Goal: Task Accomplishment & Management: Complete application form

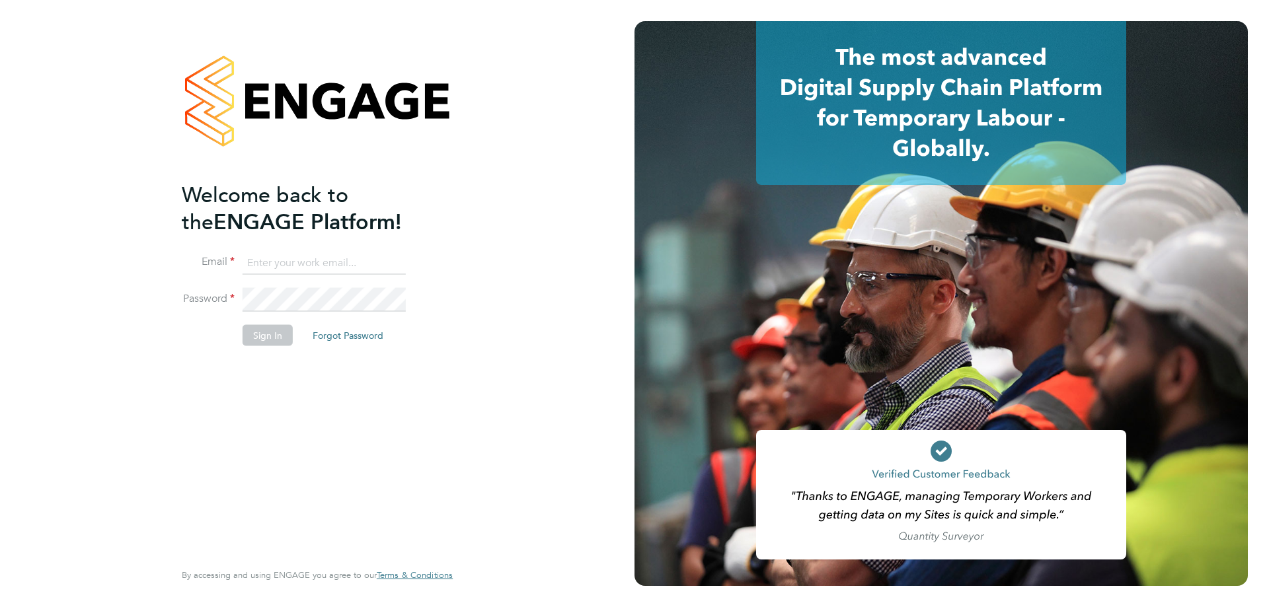
type input "[PERSON_NAME][EMAIL_ADDRESS][PERSON_NAME][DOMAIN_NAME]"
click at [277, 338] on button "Sign In" at bounding box center [268, 334] width 50 height 21
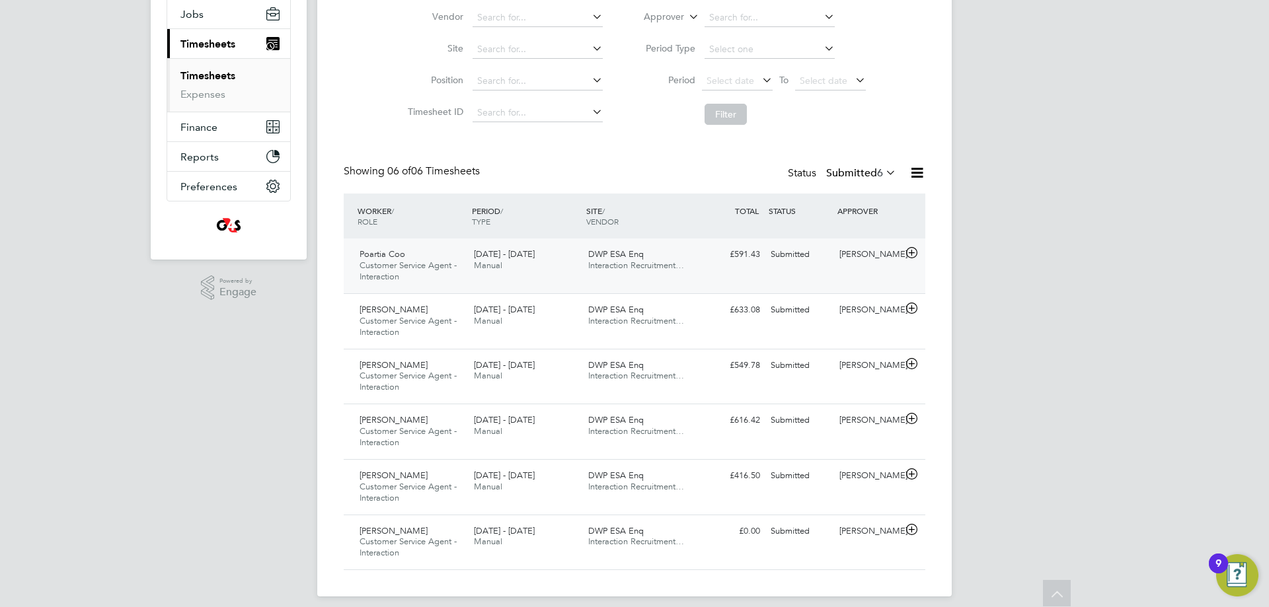
scroll to position [169, 0]
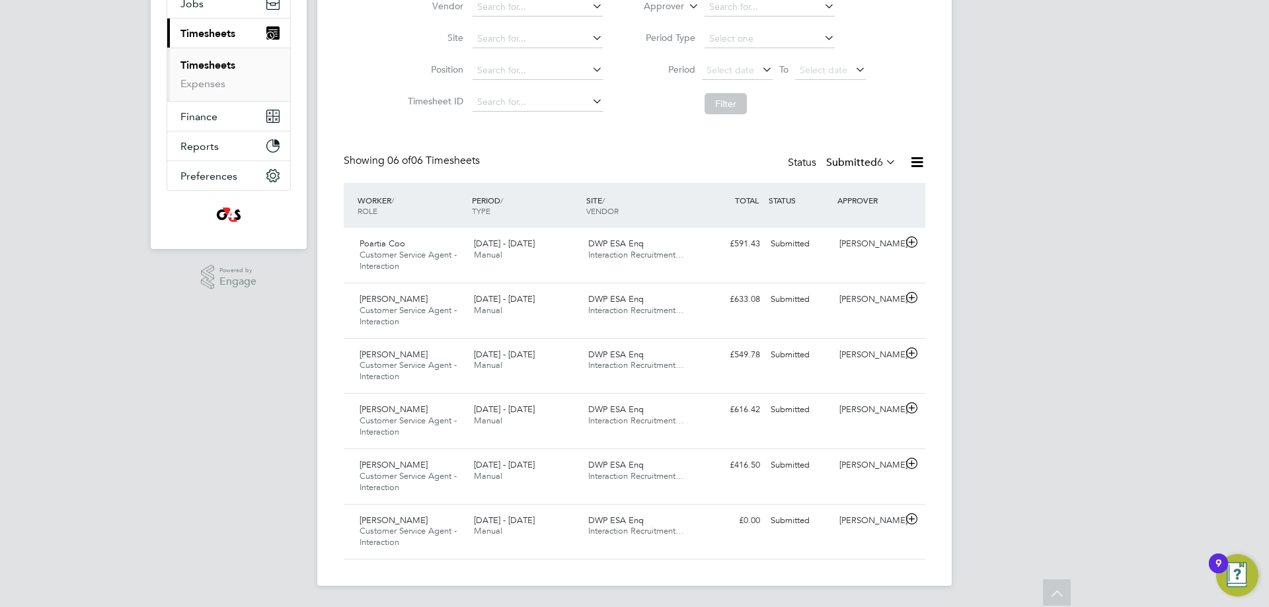
click at [883, 159] on icon at bounding box center [883, 162] width 0 height 19
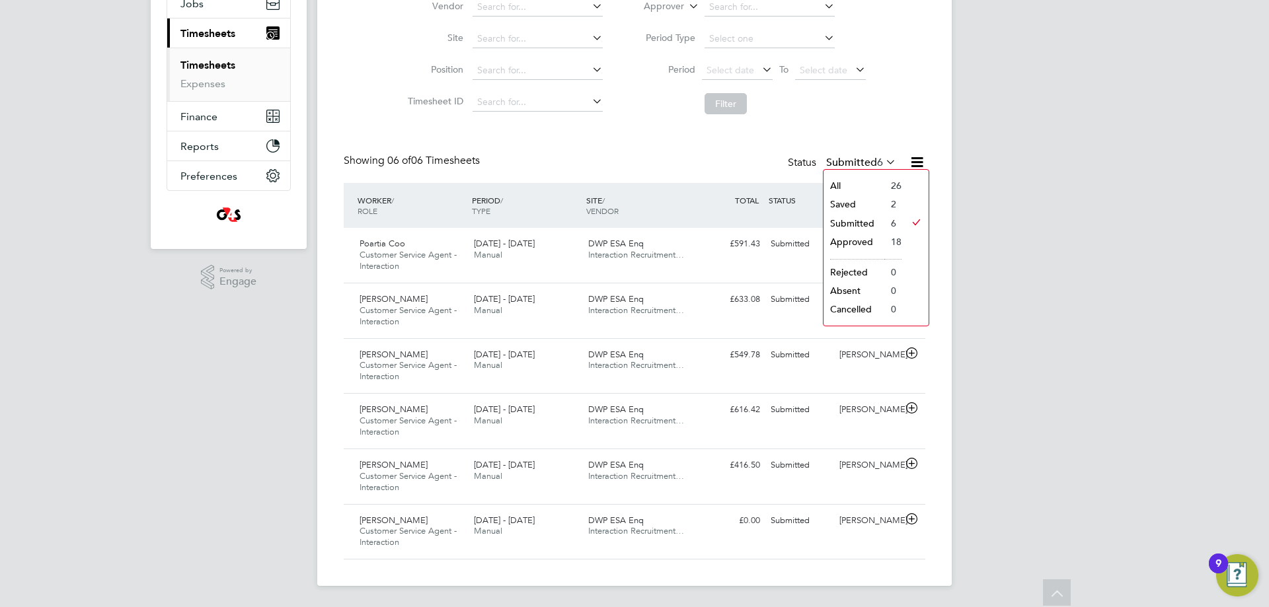
click at [896, 236] on li "18" at bounding box center [892, 242] width 17 height 19
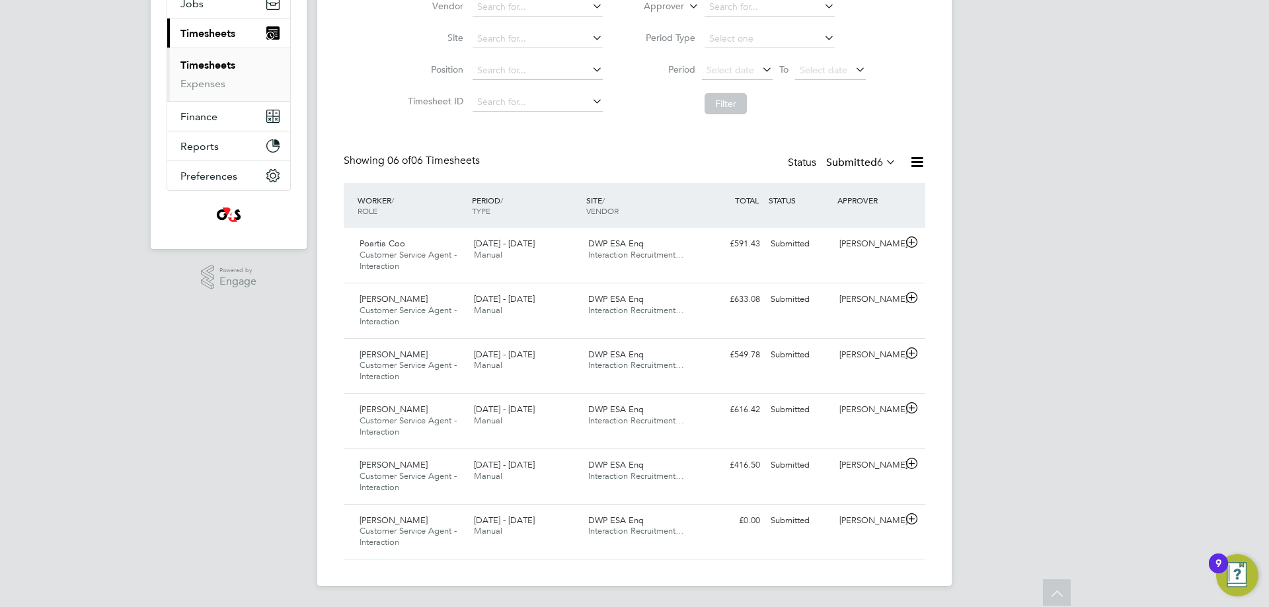
click at [872, 159] on label "Submitted 6" at bounding box center [861, 162] width 70 height 13
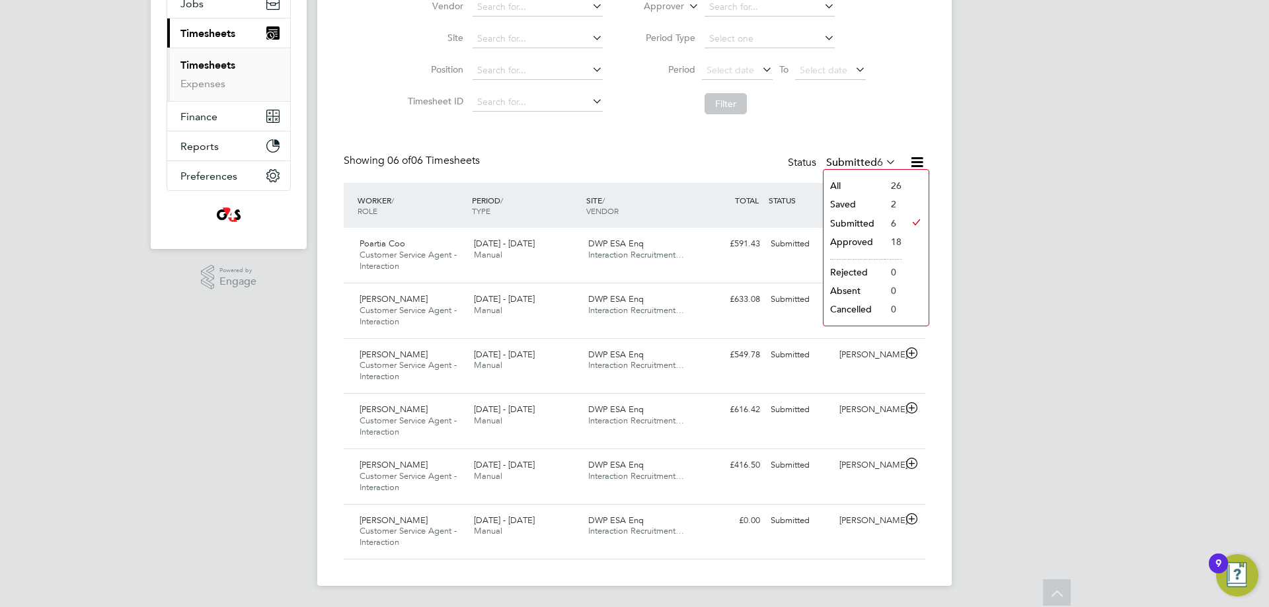
click at [903, 238] on li at bounding box center [914, 242] width 27 height 19
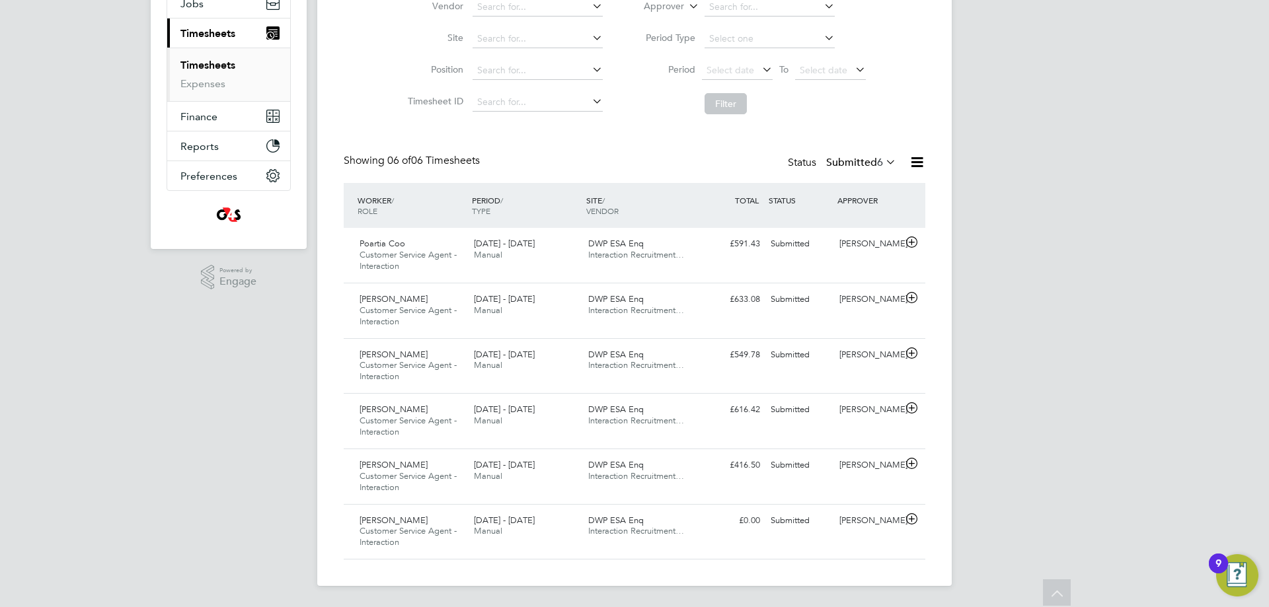
click at [883, 161] on icon at bounding box center [883, 162] width 0 height 19
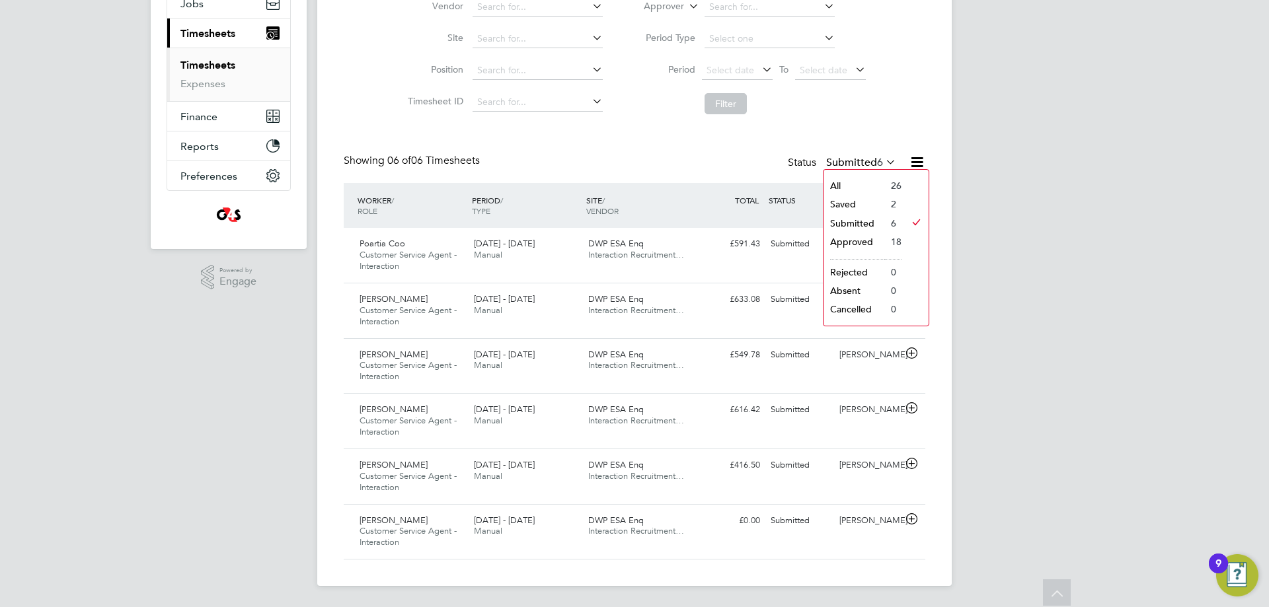
click at [921, 159] on icon at bounding box center [917, 162] width 17 height 17
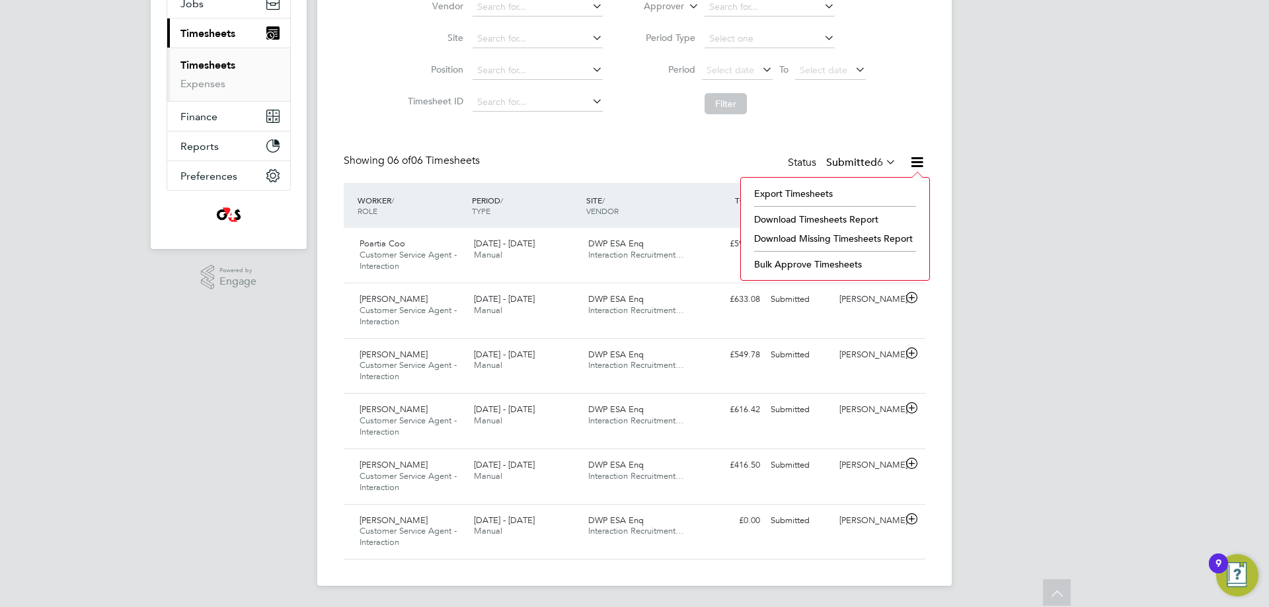
click at [889, 108] on div "Client Config Vendor Site Position Timesheet ID Approved On Select date To Sele…" at bounding box center [635, 37] width 582 height 168
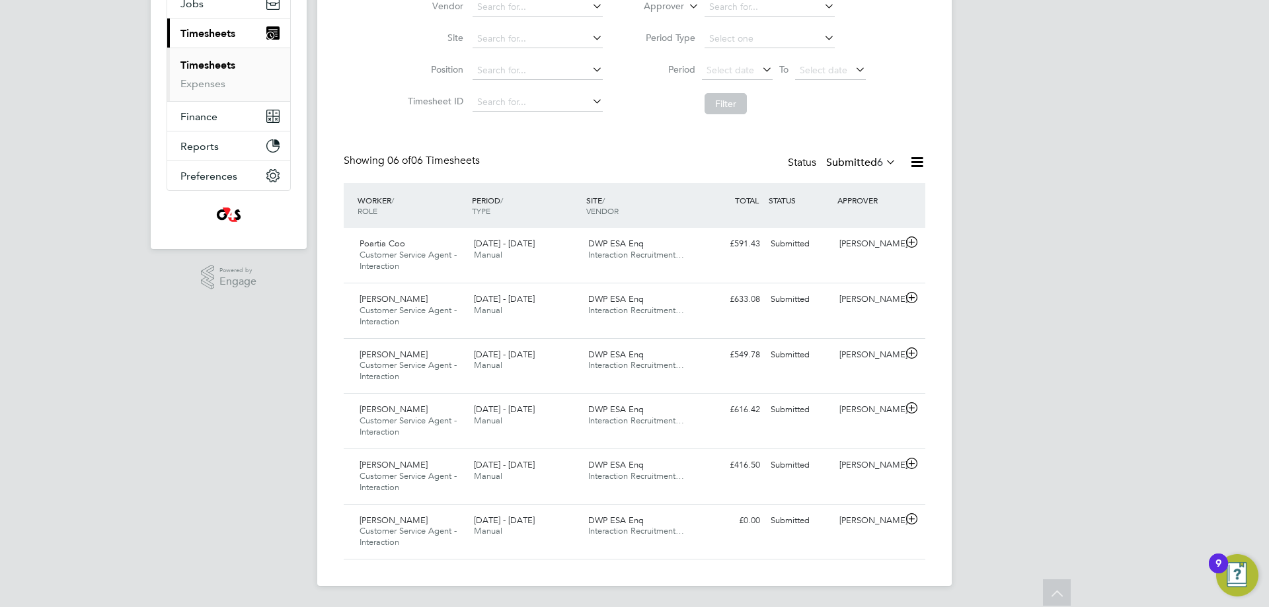
click at [878, 159] on span "6" at bounding box center [880, 162] width 6 height 13
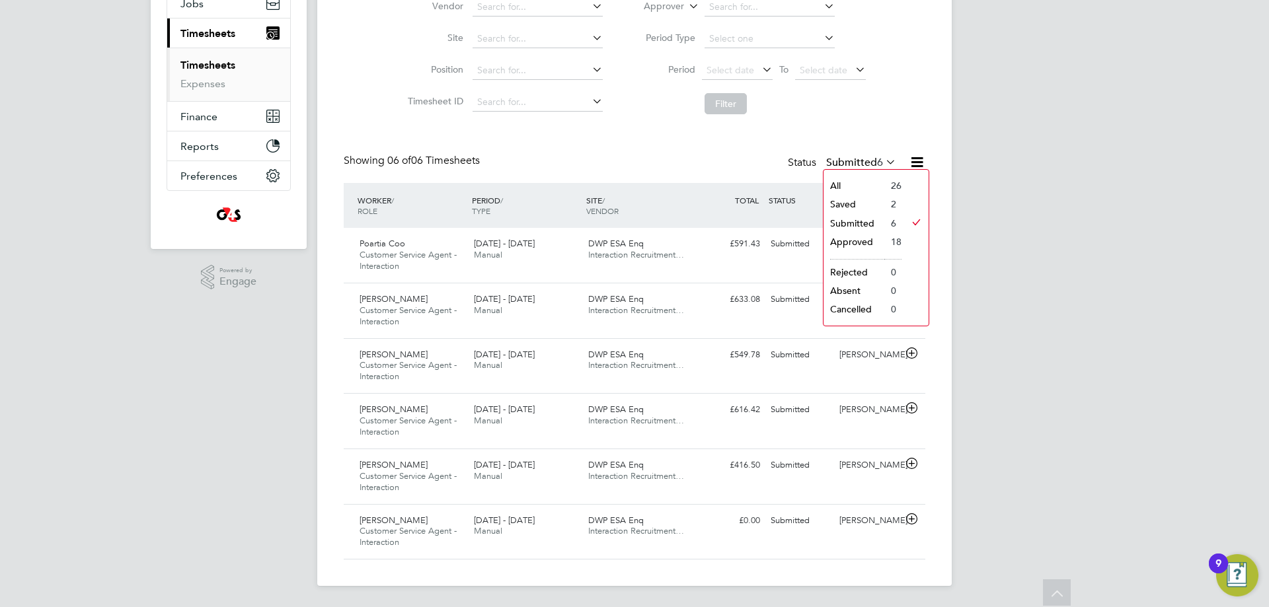
click at [895, 188] on li "26" at bounding box center [892, 185] width 17 height 19
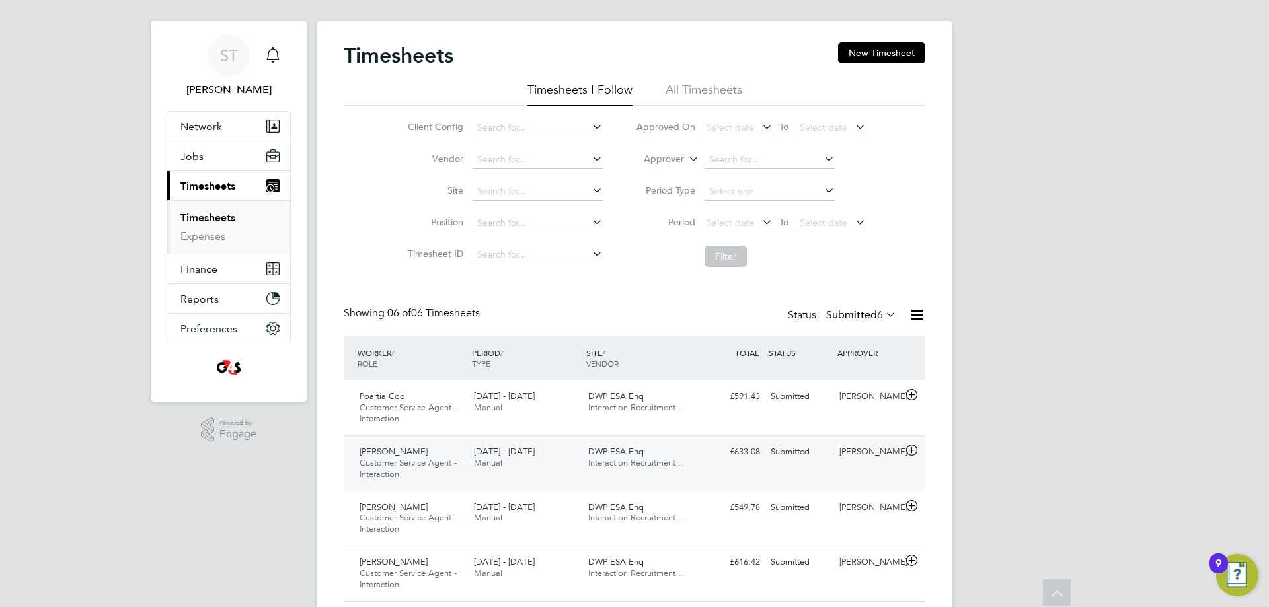
scroll to position [0, 0]
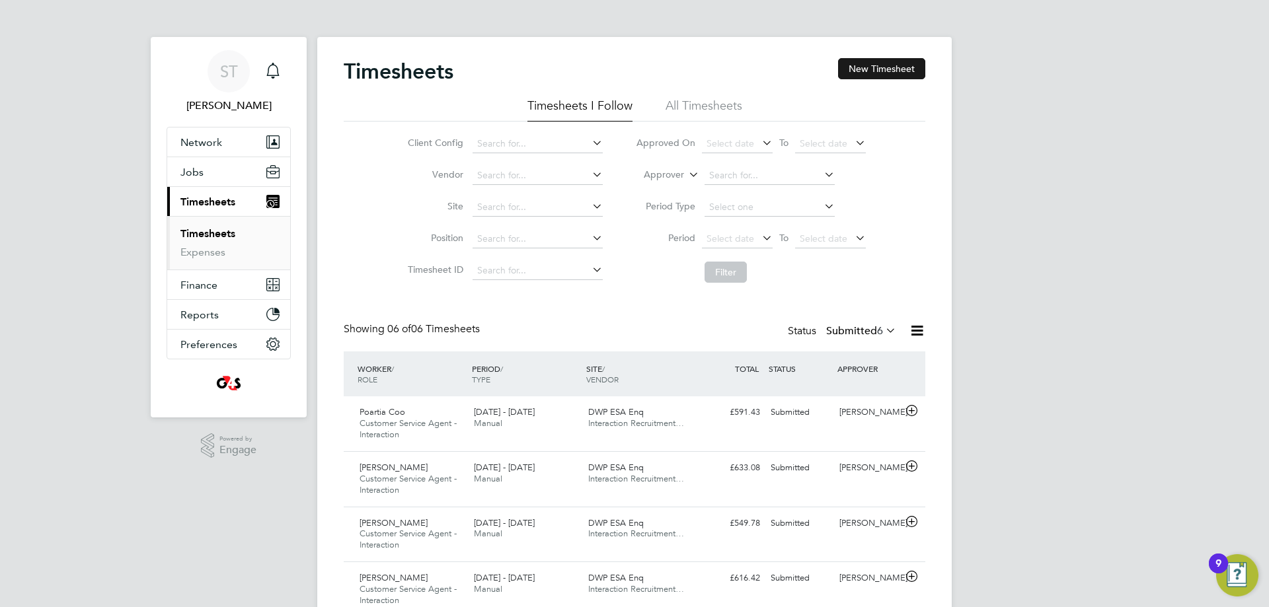
click at [856, 74] on button "New Timesheet" at bounding box center [881, 68] width 87 height 21
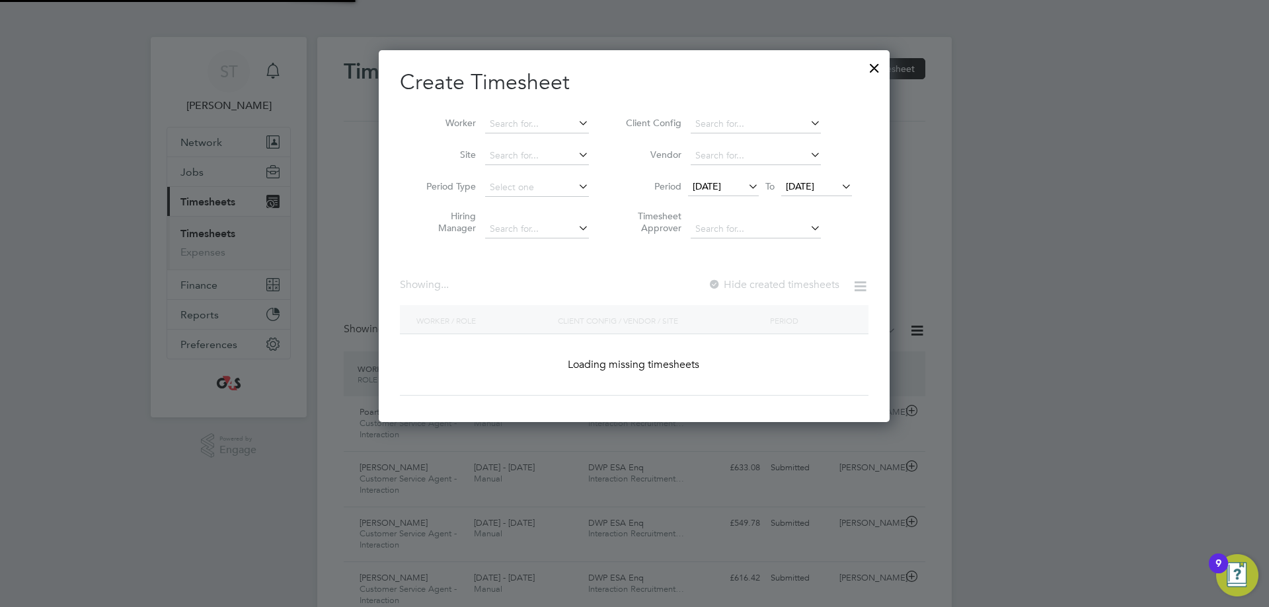
scroll to position [766, 512]
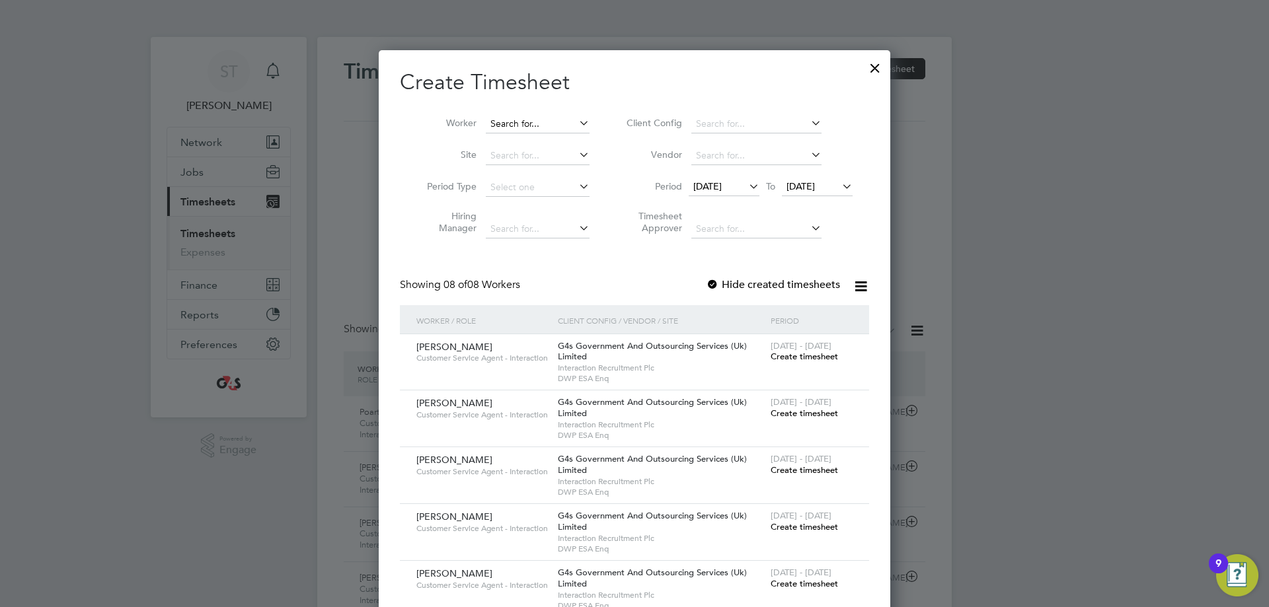
click at [573, 126] on input at bounding box center [538, 124] width 104 height 19
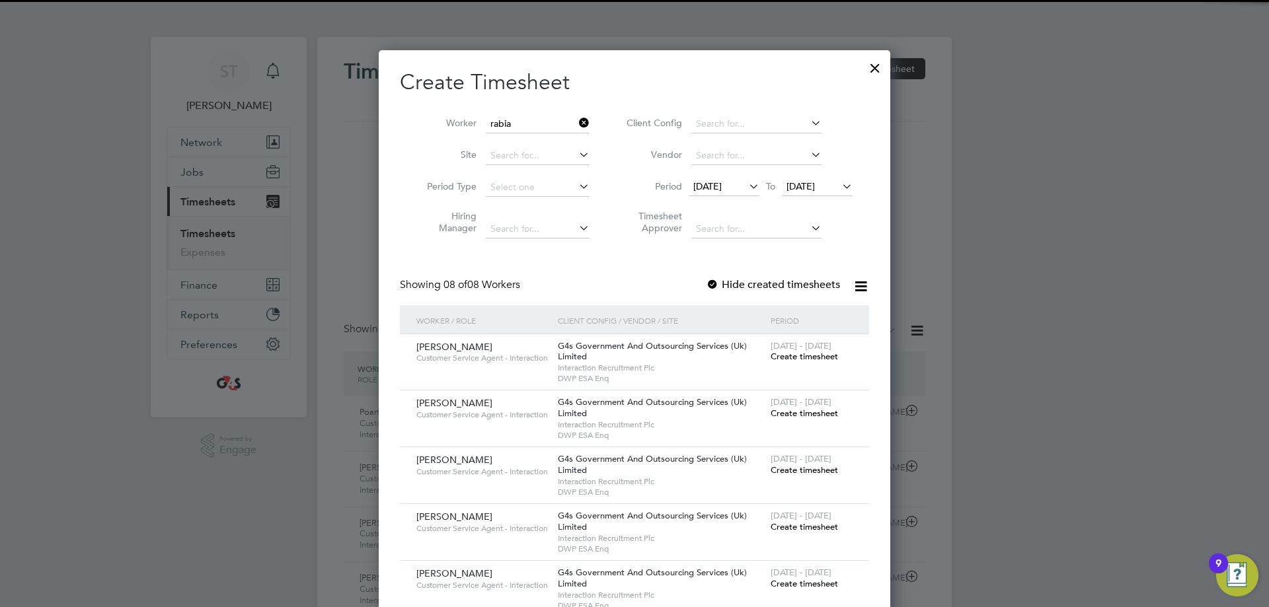
click at [550, 137] on li "Rabia Mohammad" at bounding box center [540, 142] width 112 height 18
type input "Rabia Mohammad"
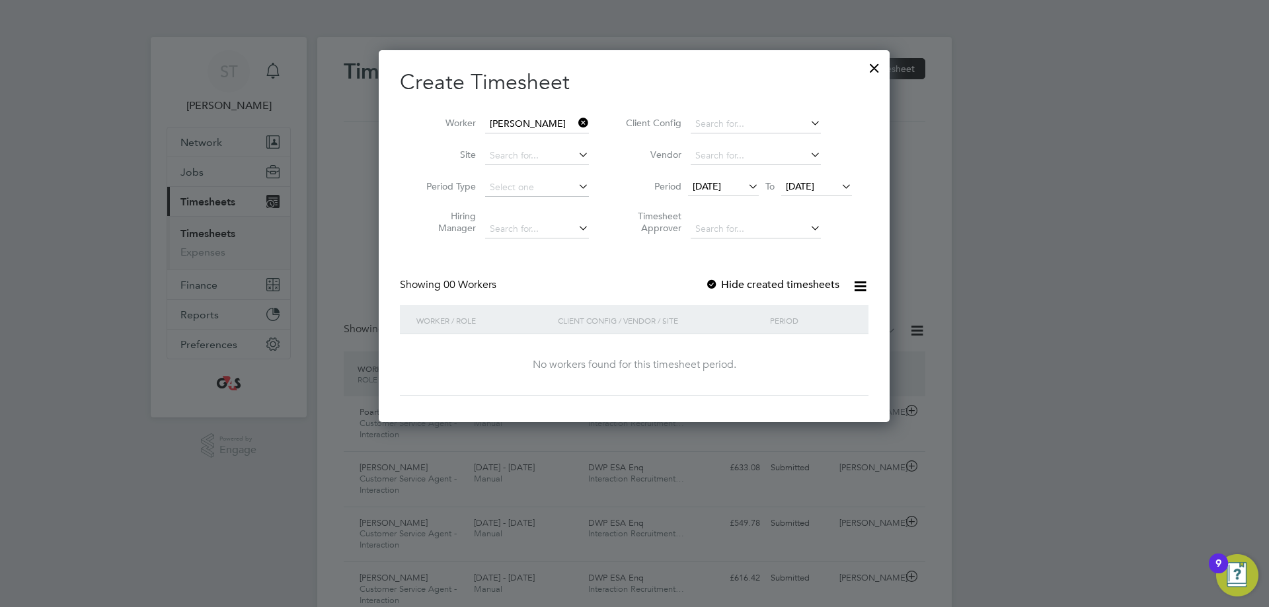
click at [714, 282] on div at bounding box center [711, 285] width 13 height 13
click at [813, 178] on div "15 Sep 2025 To 22 Sep 2025" at bounding box center [770, 187] width 164 height 19
click at [814, 189] on span "22 Sep 2025" at bounding box center [800, 186] width 28 height 12
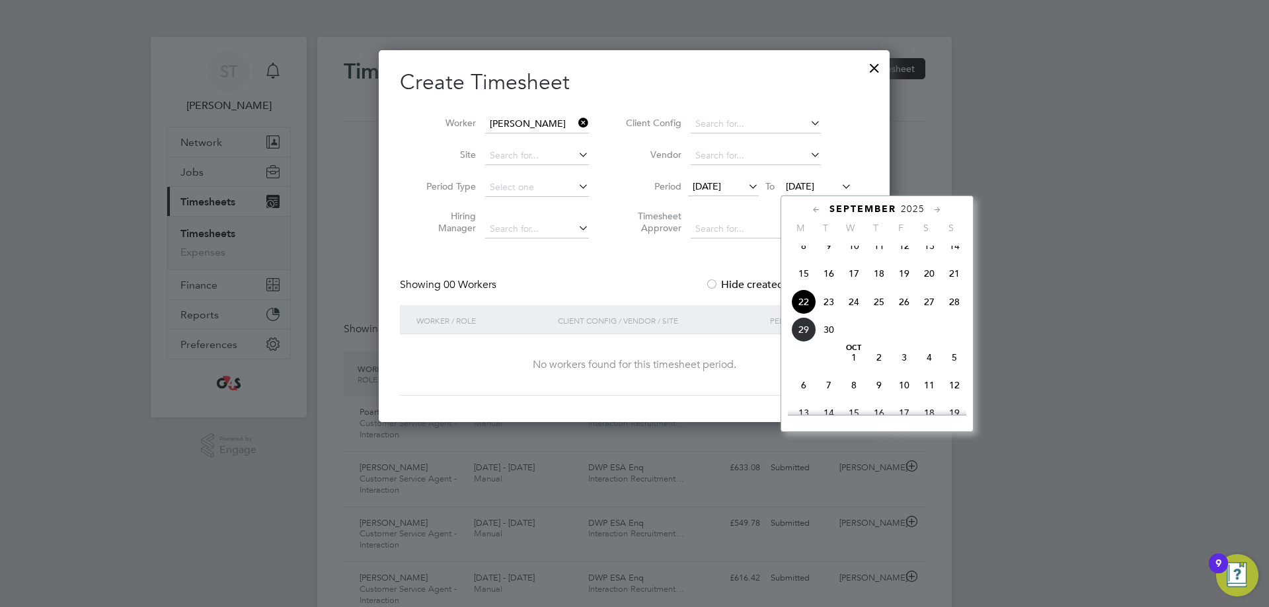
click at [802, 315] on span "22" at bounding box center [803, 301] width 25 height 25
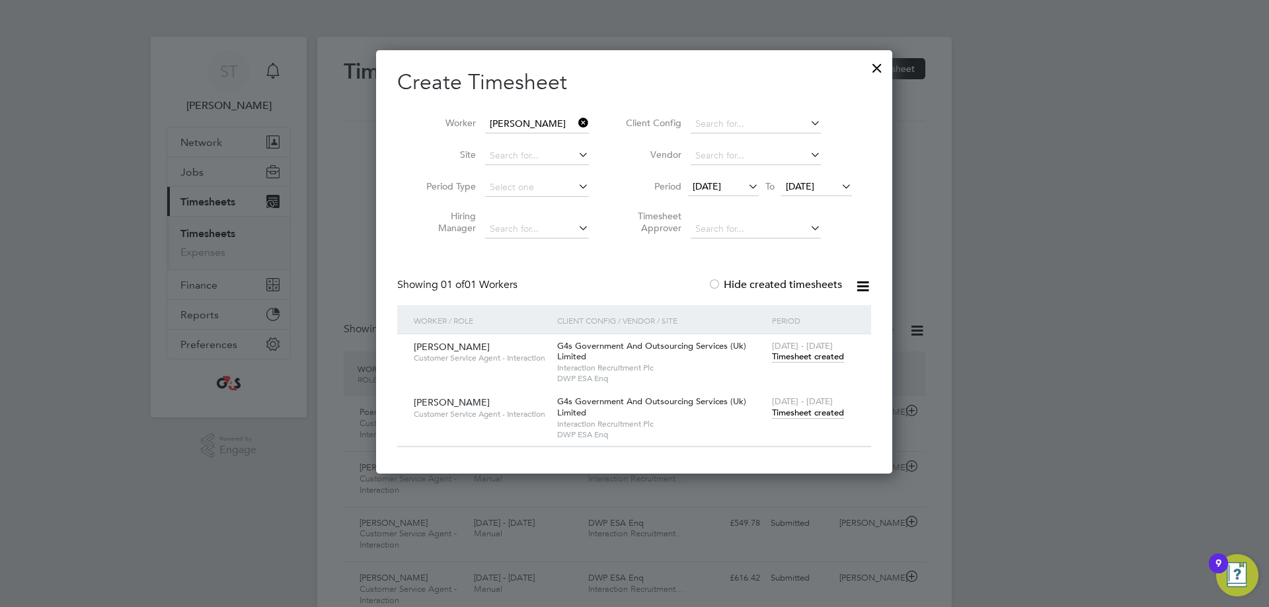
click at [804, 411] on span "Timesheet created" at bounding box center [808, 413] width 72 height 12
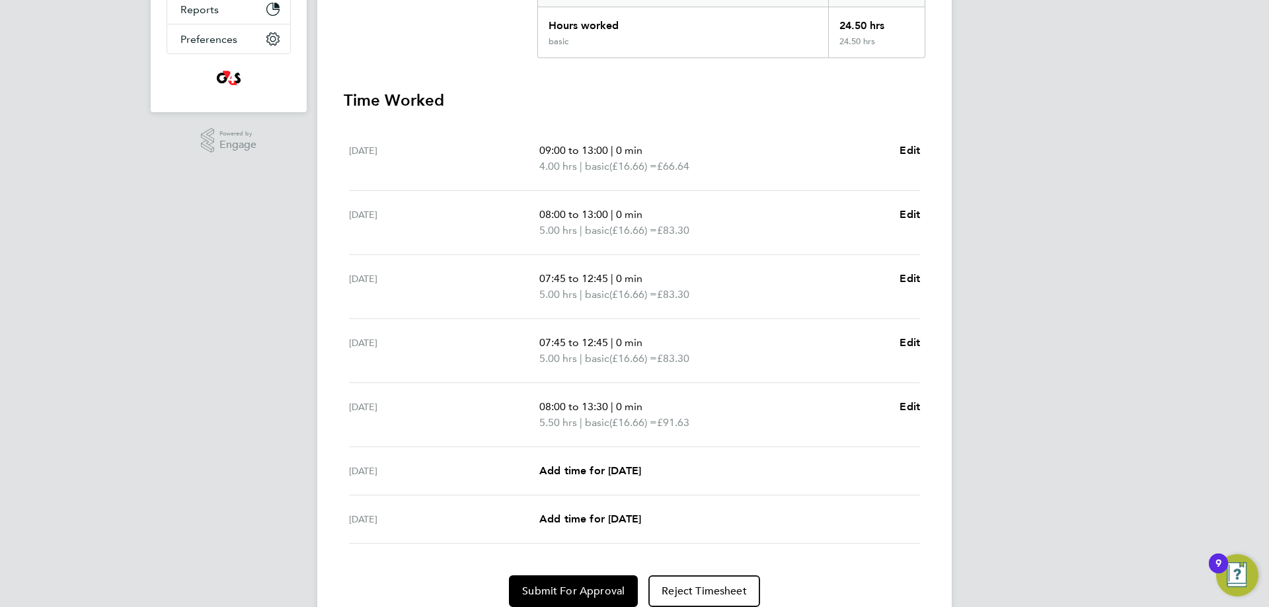
scroll to position [292, 0]
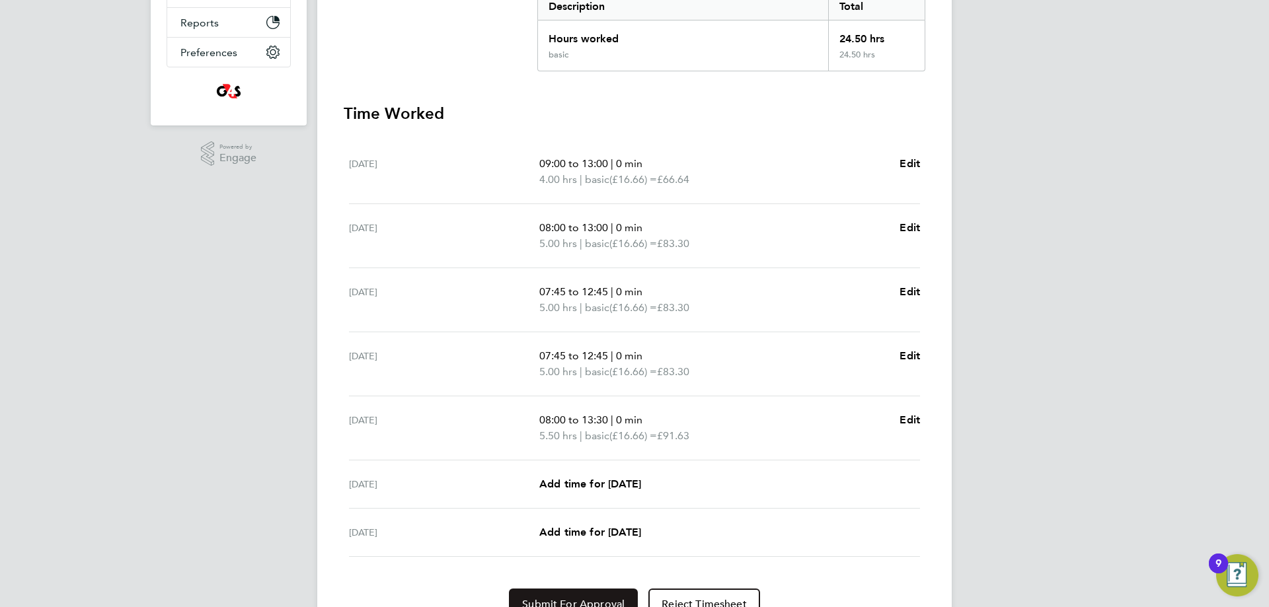
click at [593, 604] on span "Submit For Approval" at bounding box center [573, 604] width 102 height 13
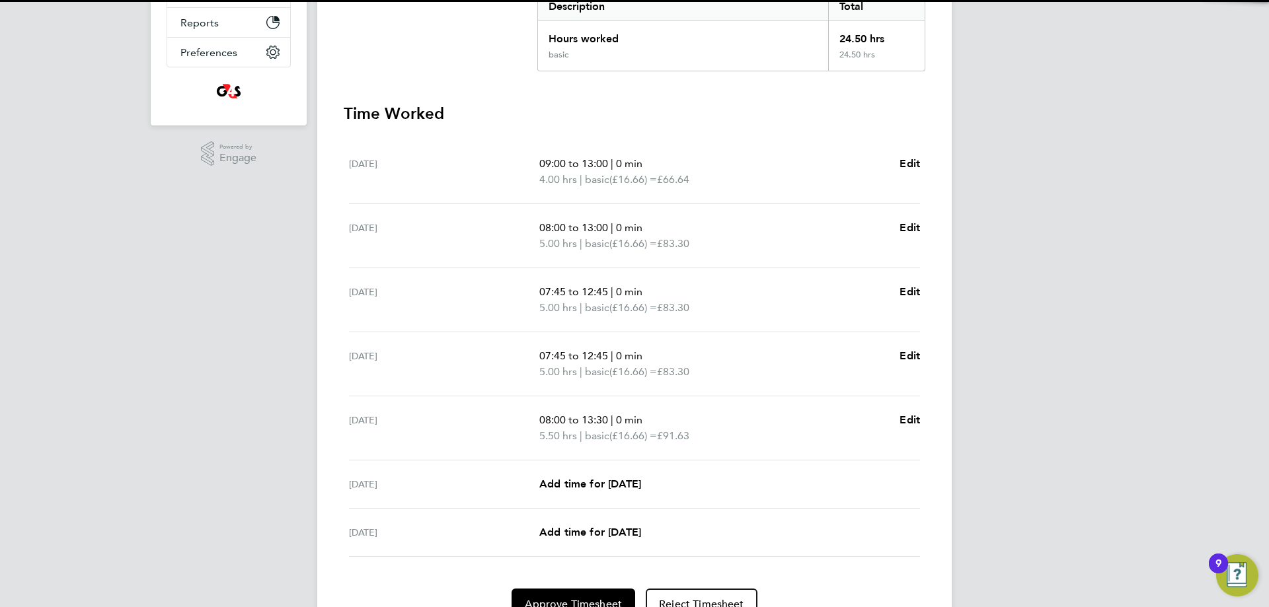
scroll to position [0, 0]
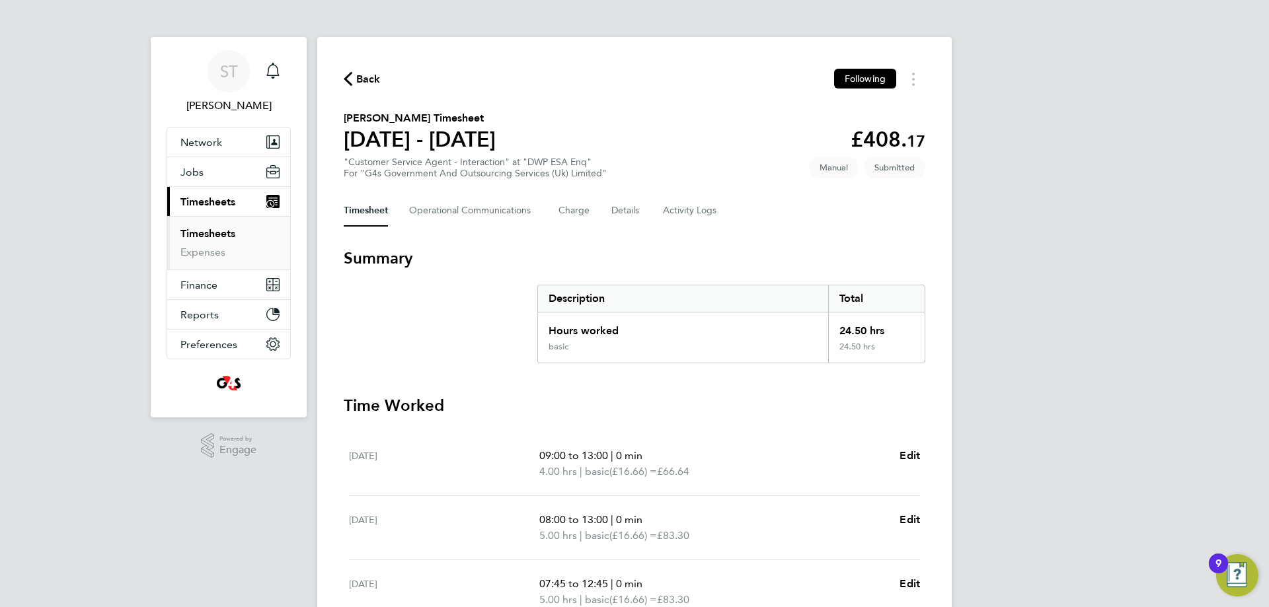
click at [352, 77] on icon "button" at bounding box center [348, 79] width 9 height 14
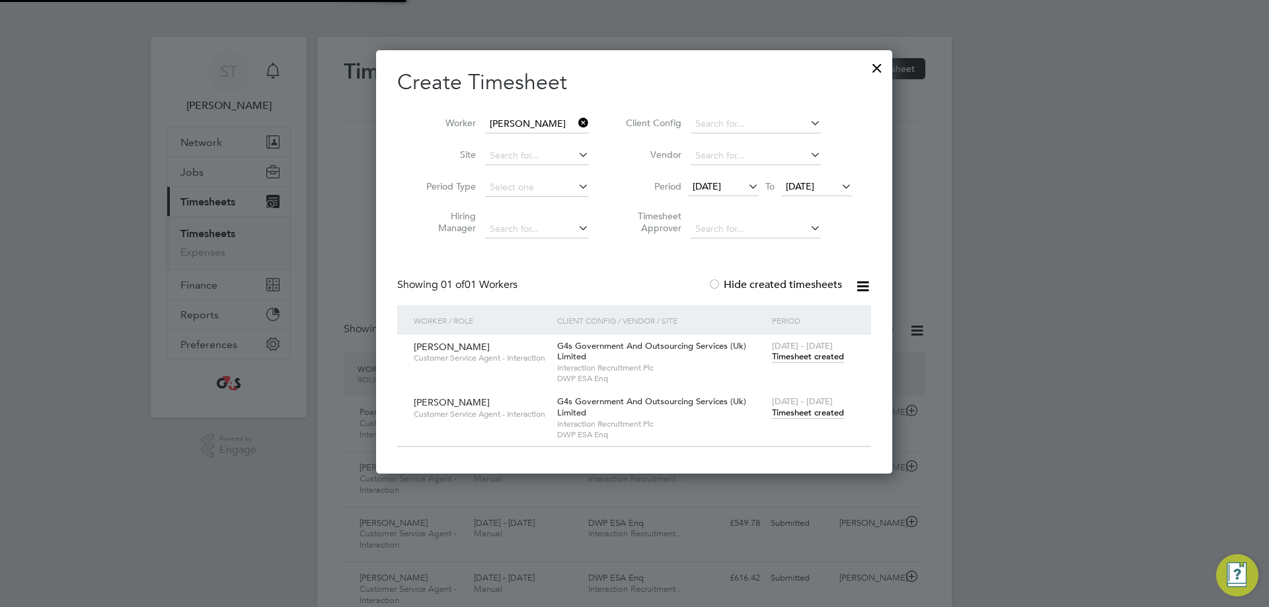
scroll to position [34, 115]
click at [576, 122] on icon at bounding box center [576, 123] width 0 height 19
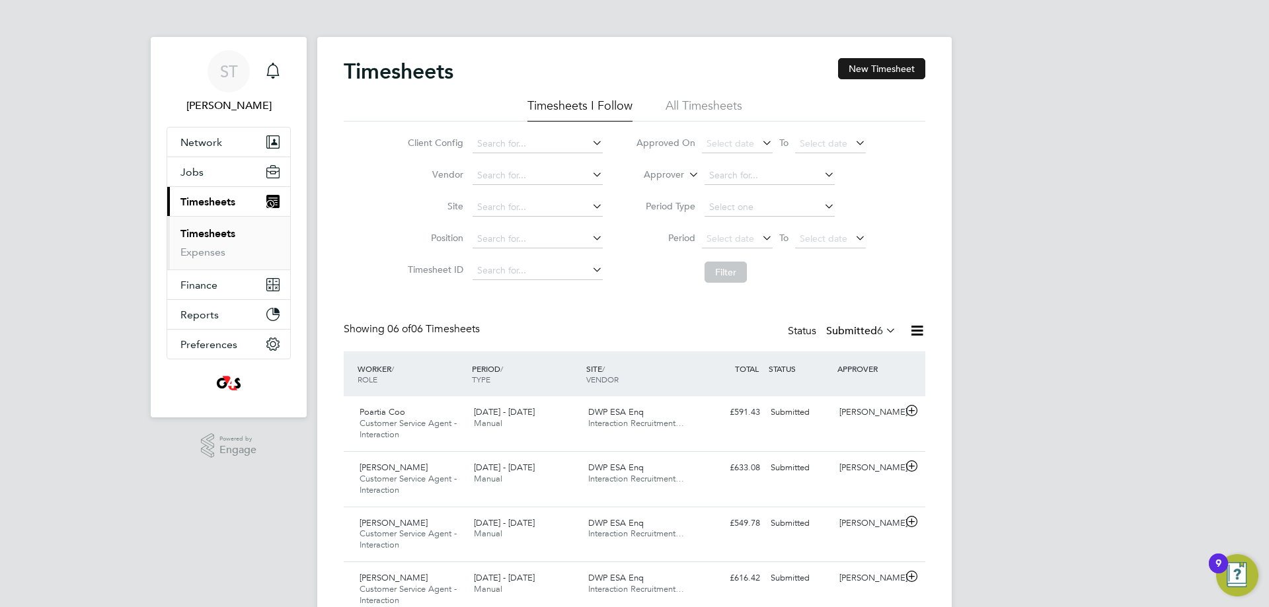
click at [859, 69] on button "New Timesheet" at bounding box center [881, 68] width 87 height 21
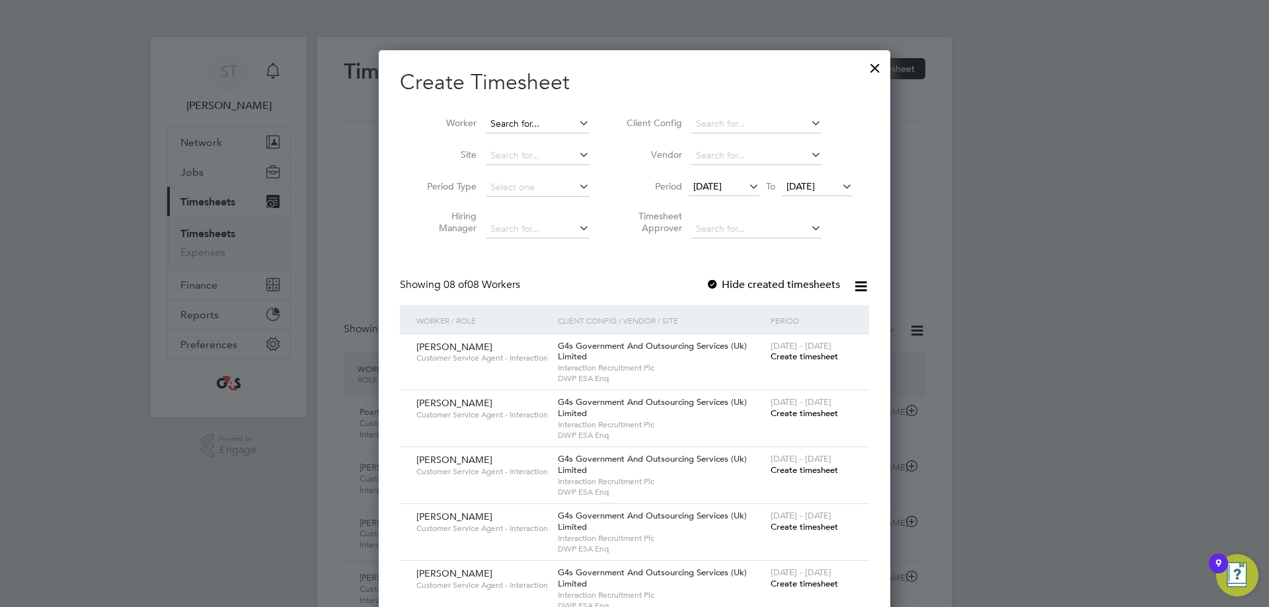
click at [507, 120] on input at bounding box center [538, 124] width 104 height 19
click at [529, 137] on li "Hina Salim" at bounding box center [537, 142] width 106 height 18
type input "Hina Salim"
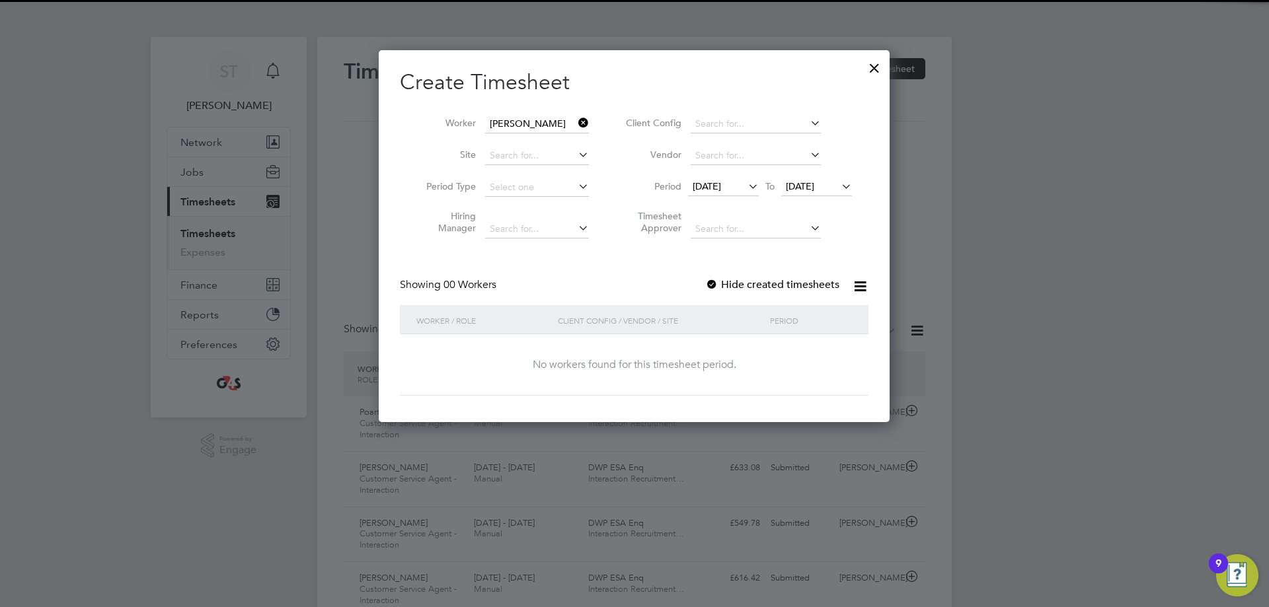
click at [812, 184] on span "22 Sep 2025" at bounding box center [800, 186] width 28 height 12
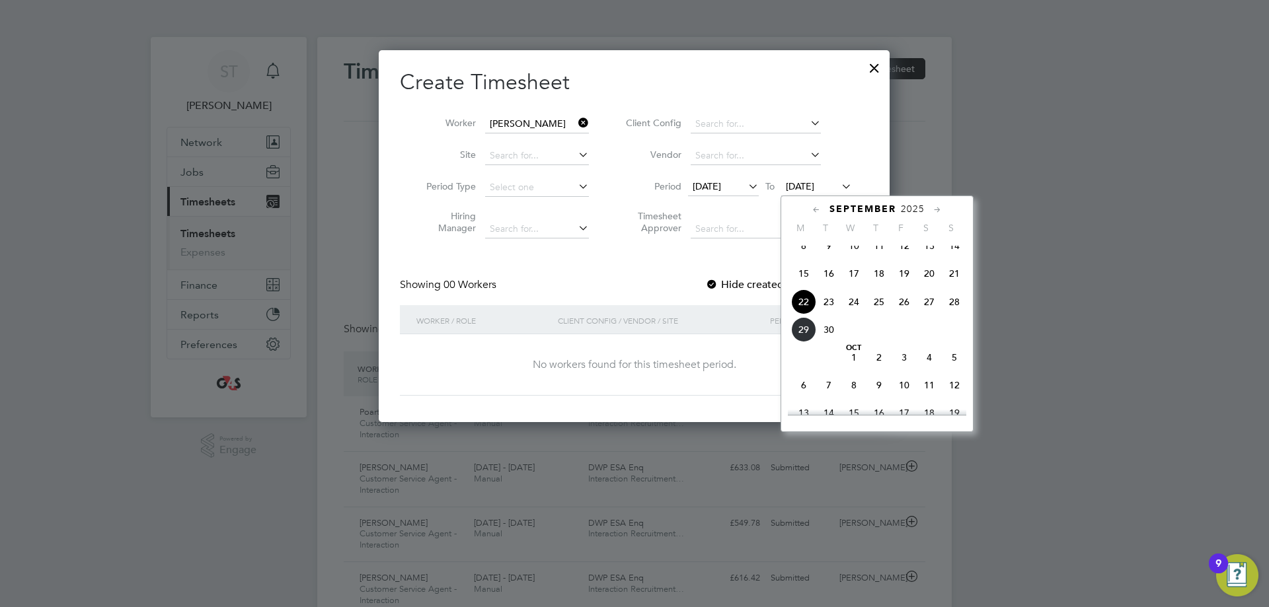
click at [802, 313] on span "22" at bounding box center [803, 301] width 25 height 25
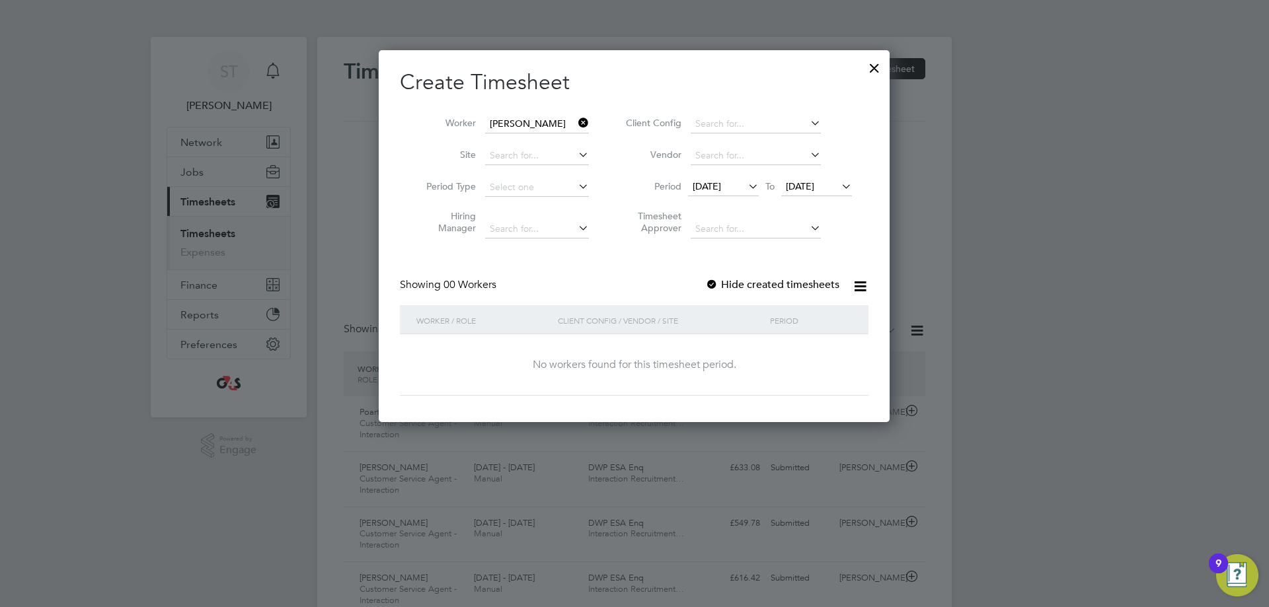
click at [714, 282] on div at bounding box center [711, 285] width 13 height 13
click at [814, 182] on span "22 Sep 2025" at bounding box center [800, 186] width 28 height 12
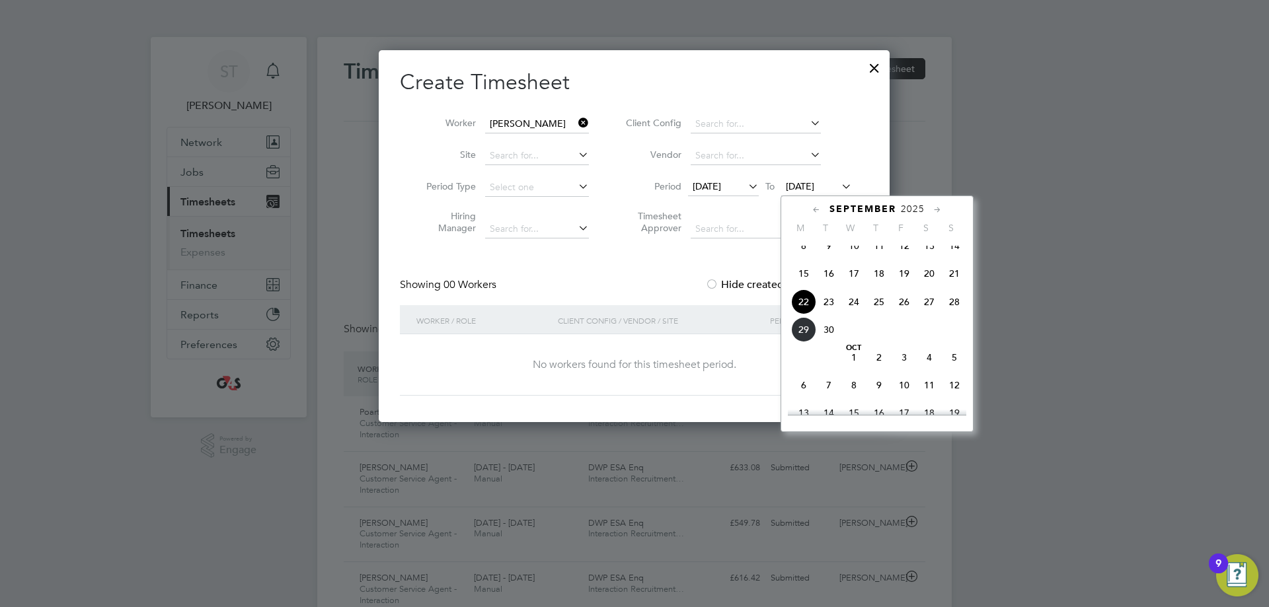
click at [800, 342] on span "29" at bounding box center [803, 329] width 25 height 25
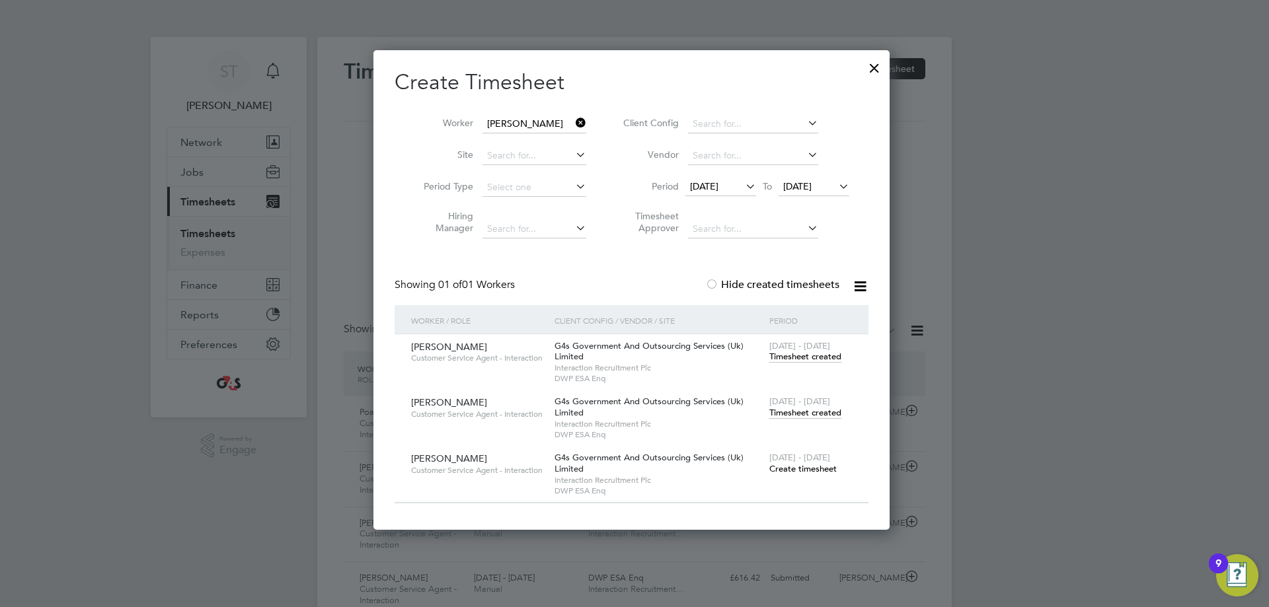
click at [808, 405] on span "22 - 28 Sep 2025" at bounding box center [799, 401] width 61 height 11
click at [814, 411] on span "Timesheet created" at bounding box center [805, 413] width 72 height 12
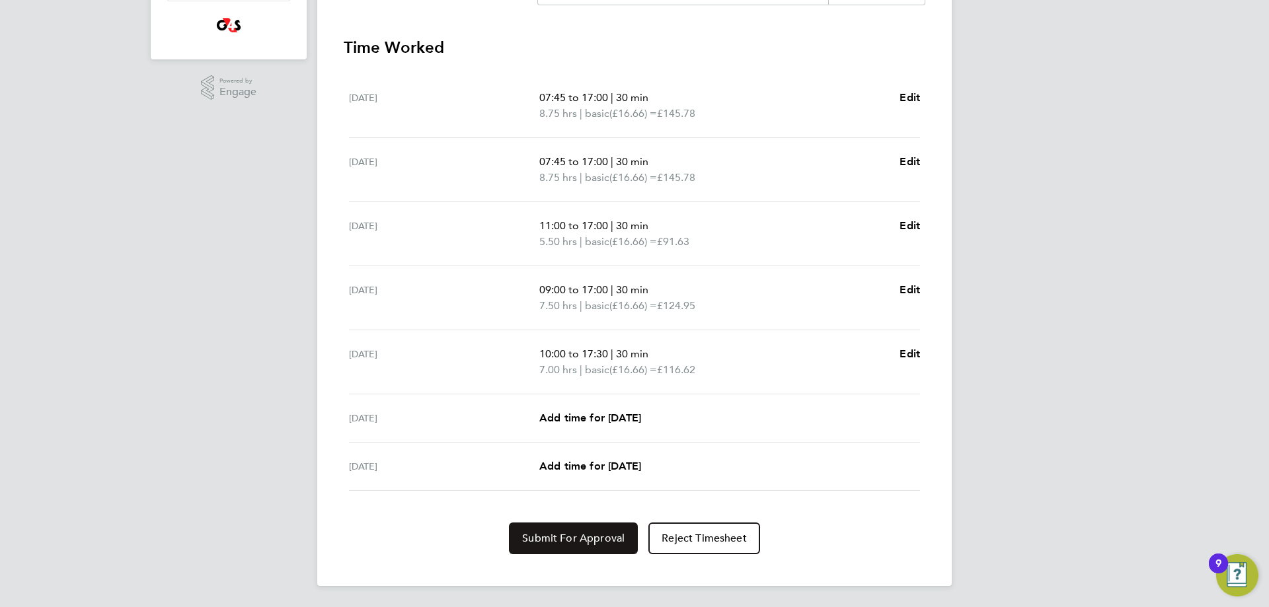
click at [538, 538] on span "Submit For Approval" at bounding box center [573, 538] width 102 height 13
